Goal: Use online tool/utility: Utilize a website feature to perform a specific function

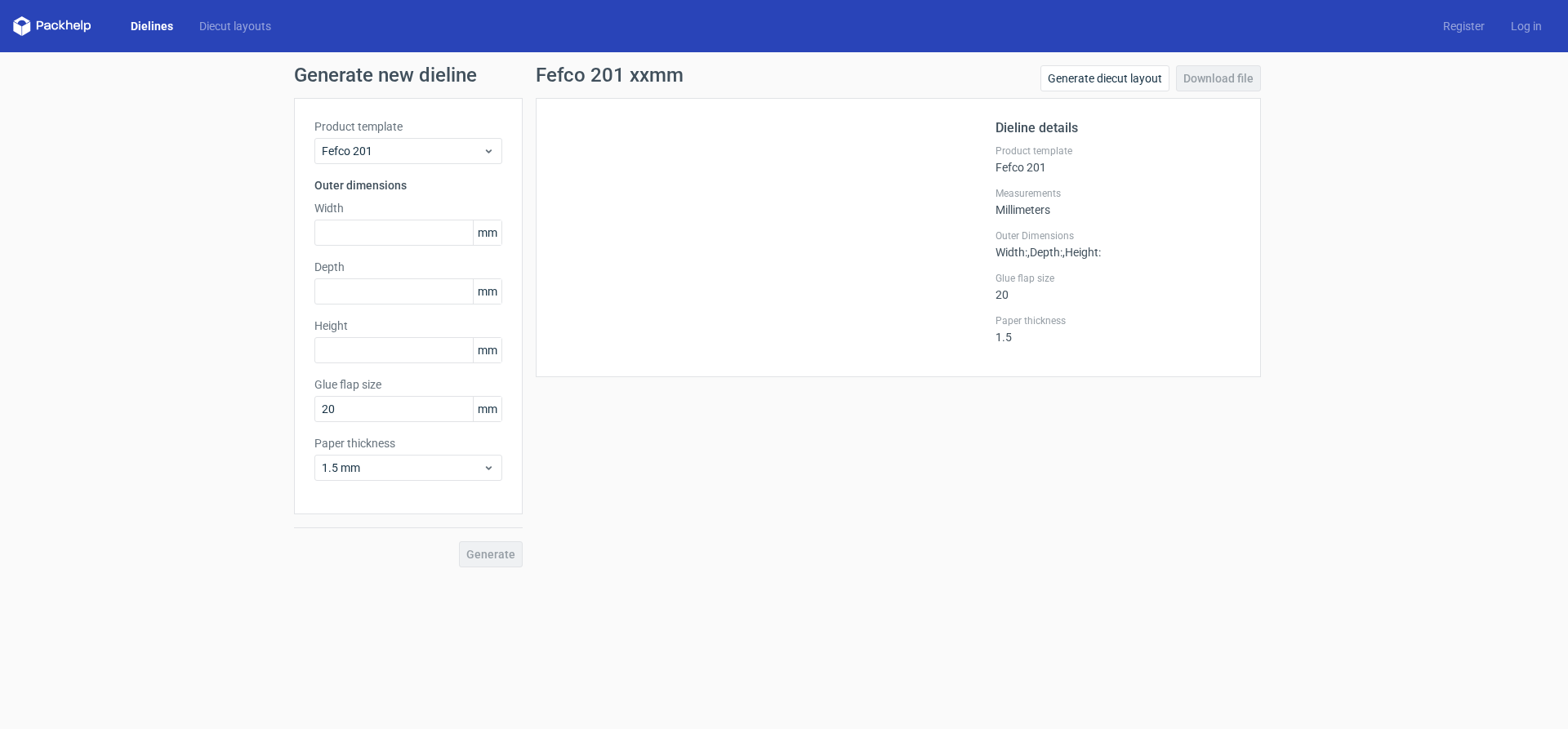
click at [170, 27] on link "Dielines" at bounding box center [152, 26] width 68 height 16
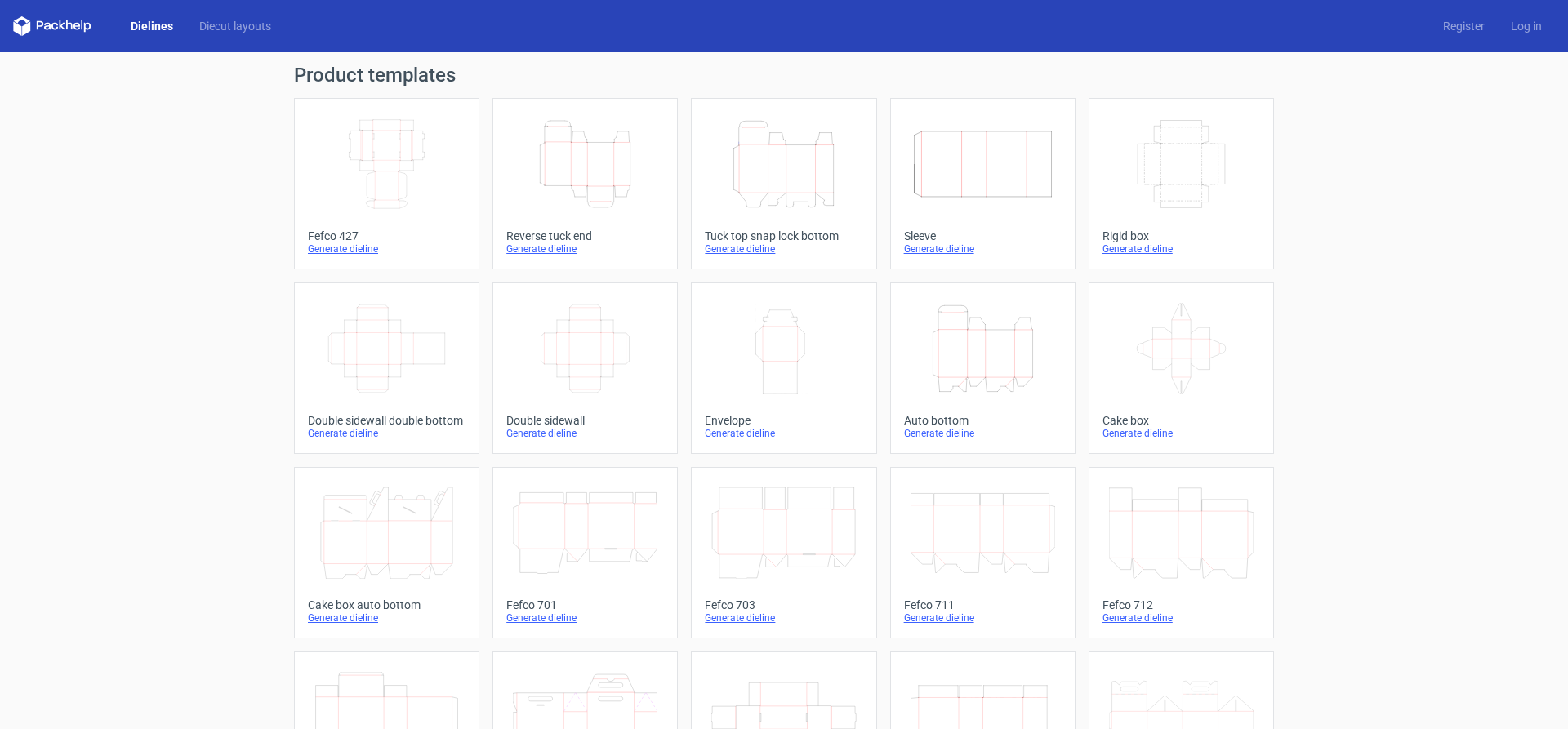
click at [392, 168] on icon "Width Depth Height" at bounding box center [386, 164] width 144 height 91
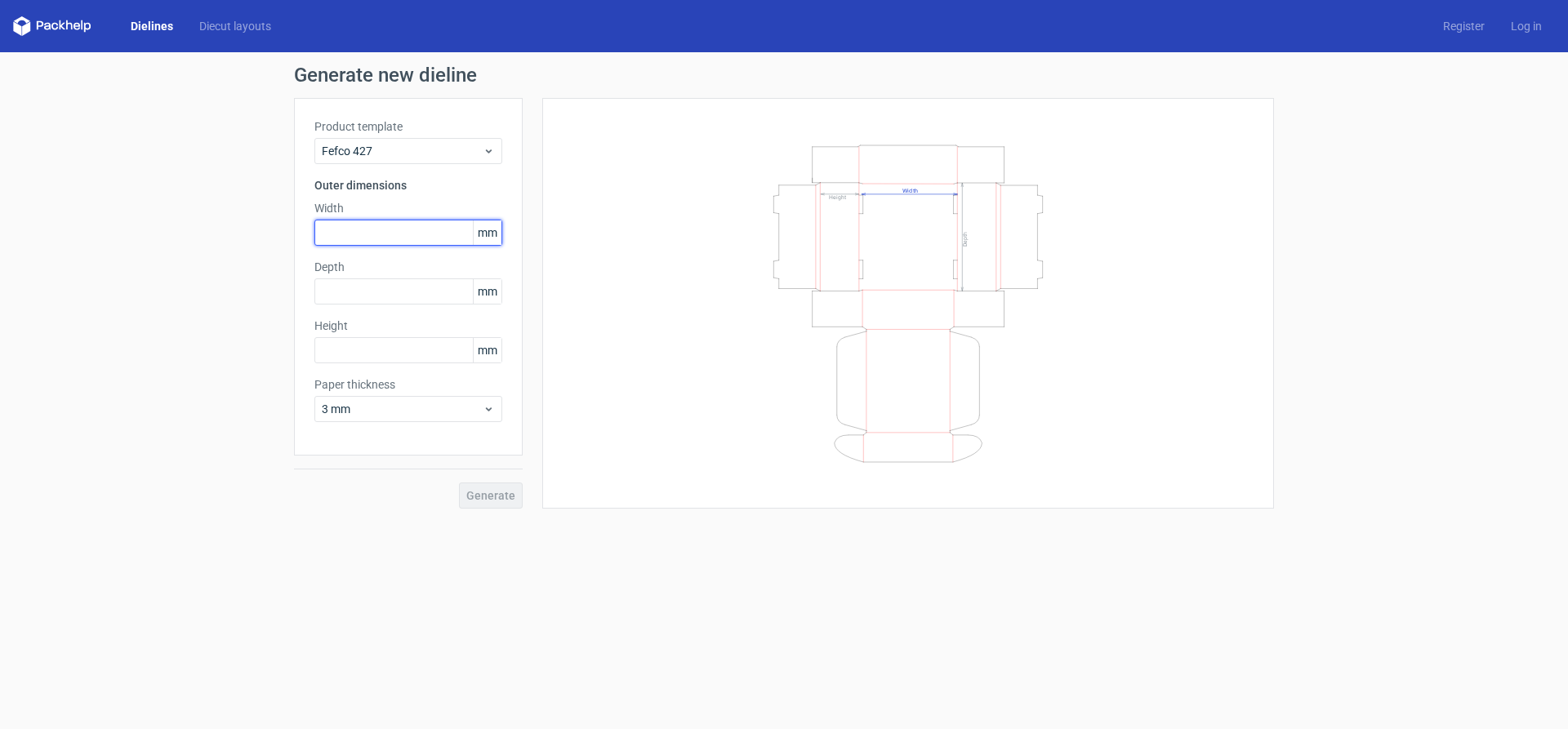
click at [350, 229] on input "text" at bounding box center [408, 233] width 188 height 26
type input "207"
type input "46"
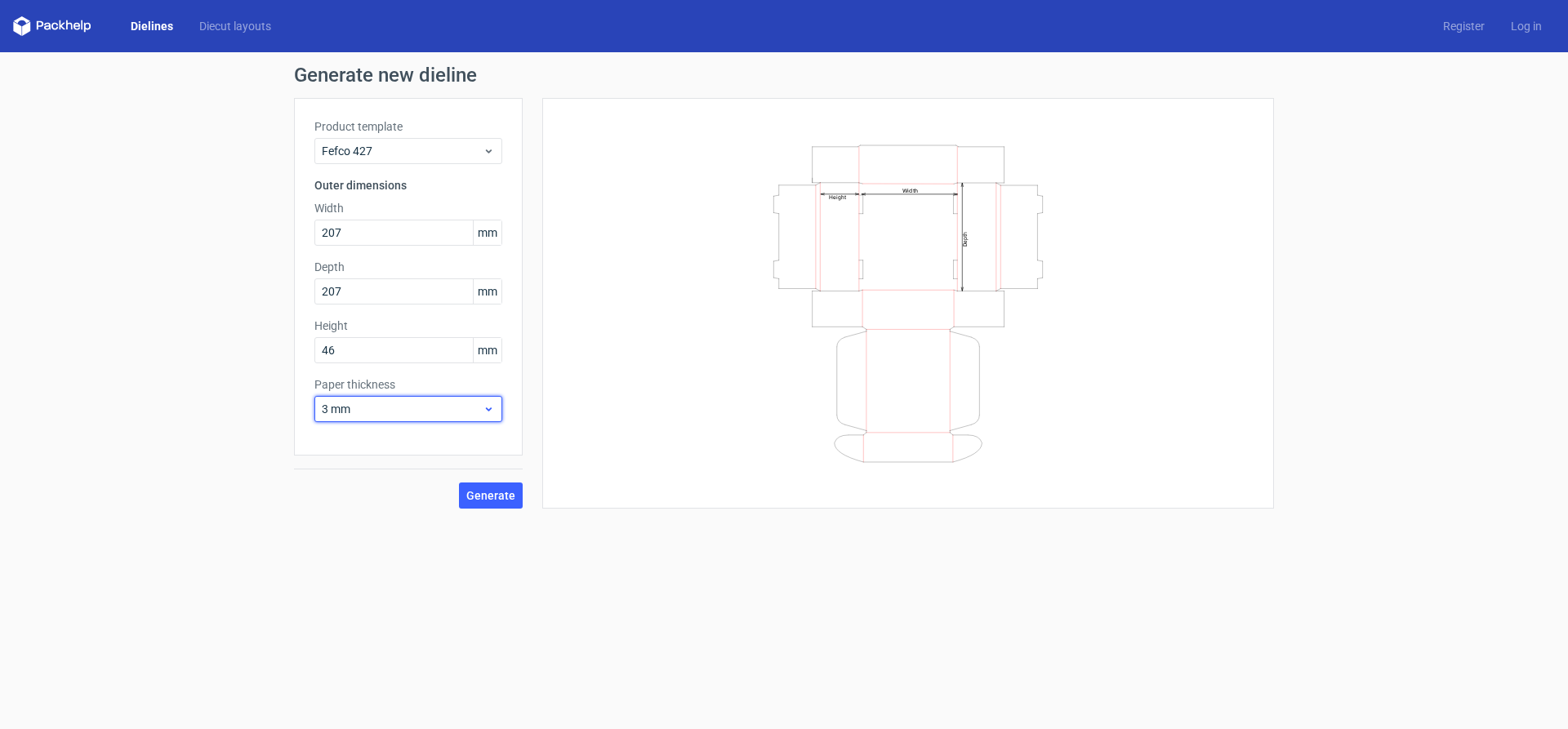
click at [446, 407] on span "3 mm" at bounding box center [402, 409] width 161 height 16
click at [361, 522] on div "1.5 mm" at bounding box center [408, 523] width 174 height 26
click at [515, 497] on button "Generate" at bounding box center [491, 495] width 64 height 26
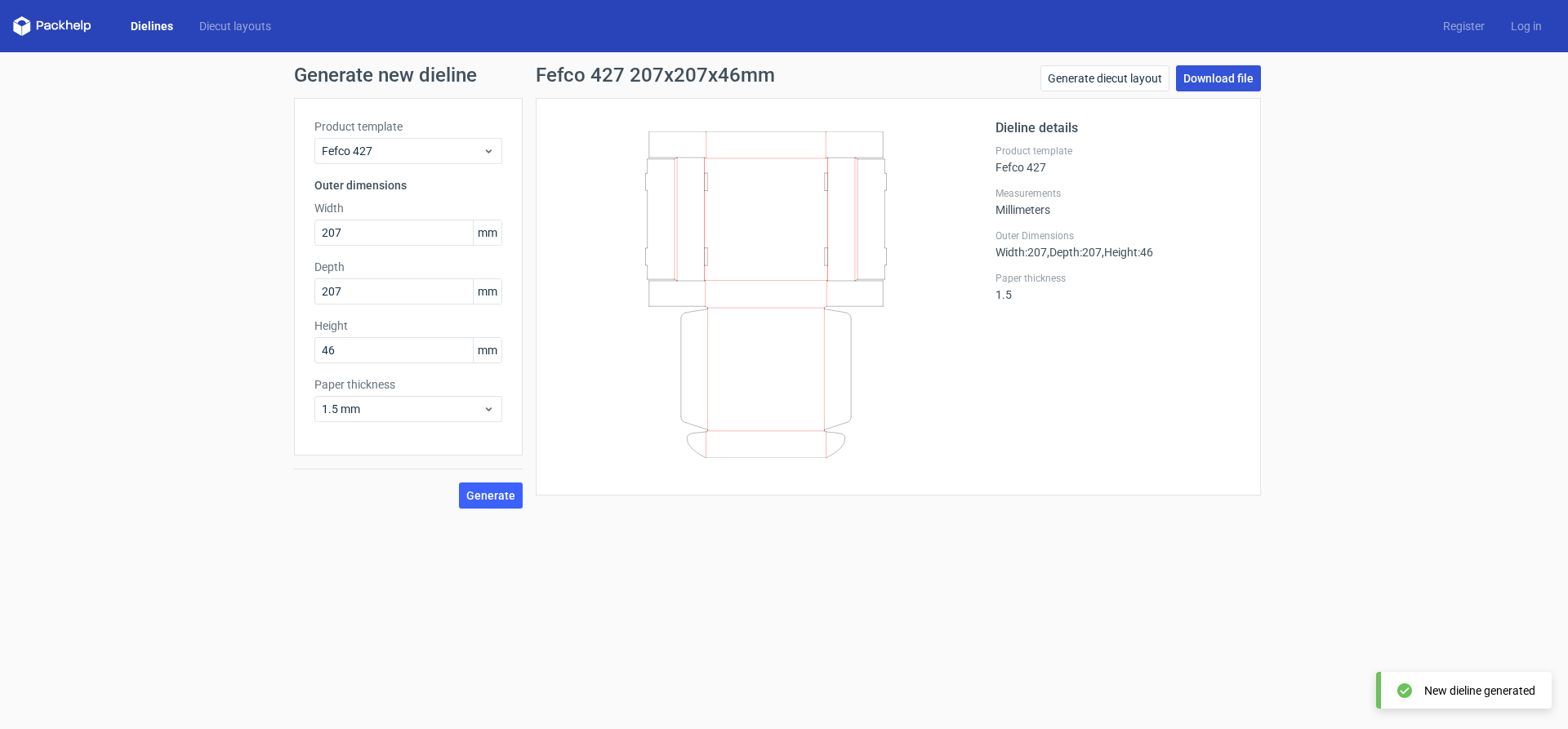
click at [1213, 79] on link "Download file" at bounding box center [1218, 78] width 85 height 26
